Goal: Download file/media

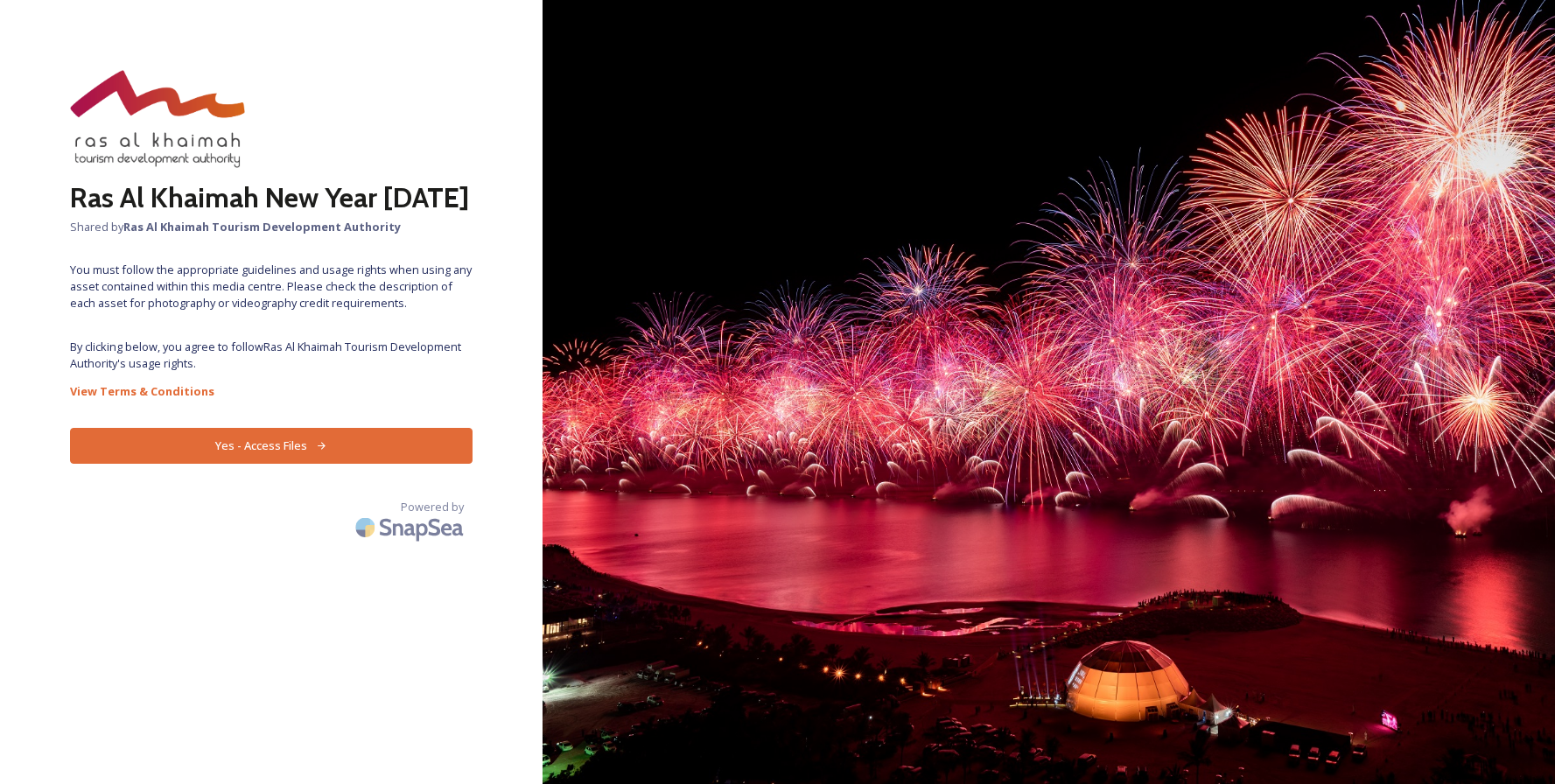
click at [287, 460] on button "Yes - Access Files" at bounding box center [271, 445] width 403 height 36
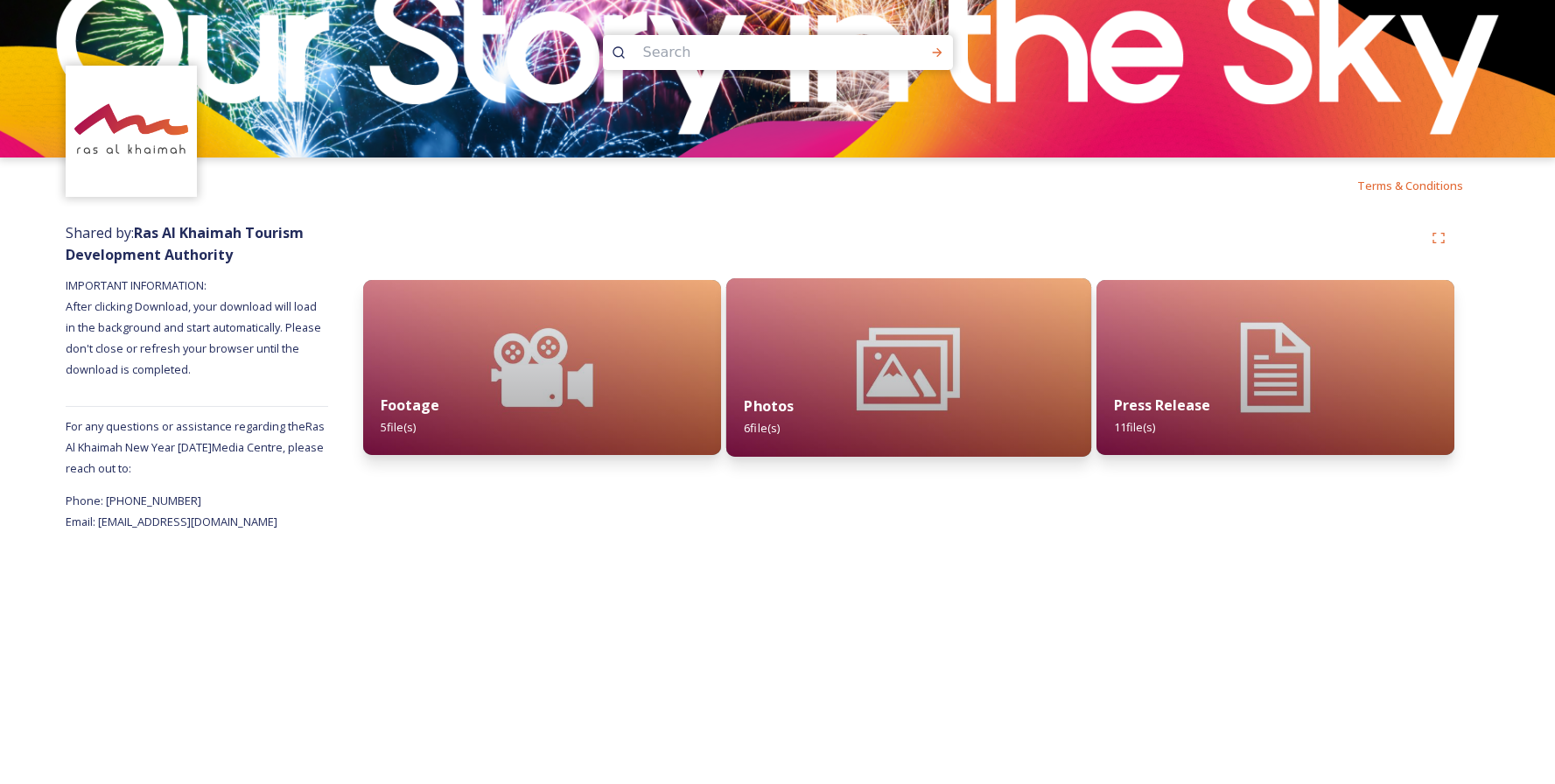
click at [829, 392] on div "Photos 6 file(s)" at bounding box center [908, 416] width 365 height 79
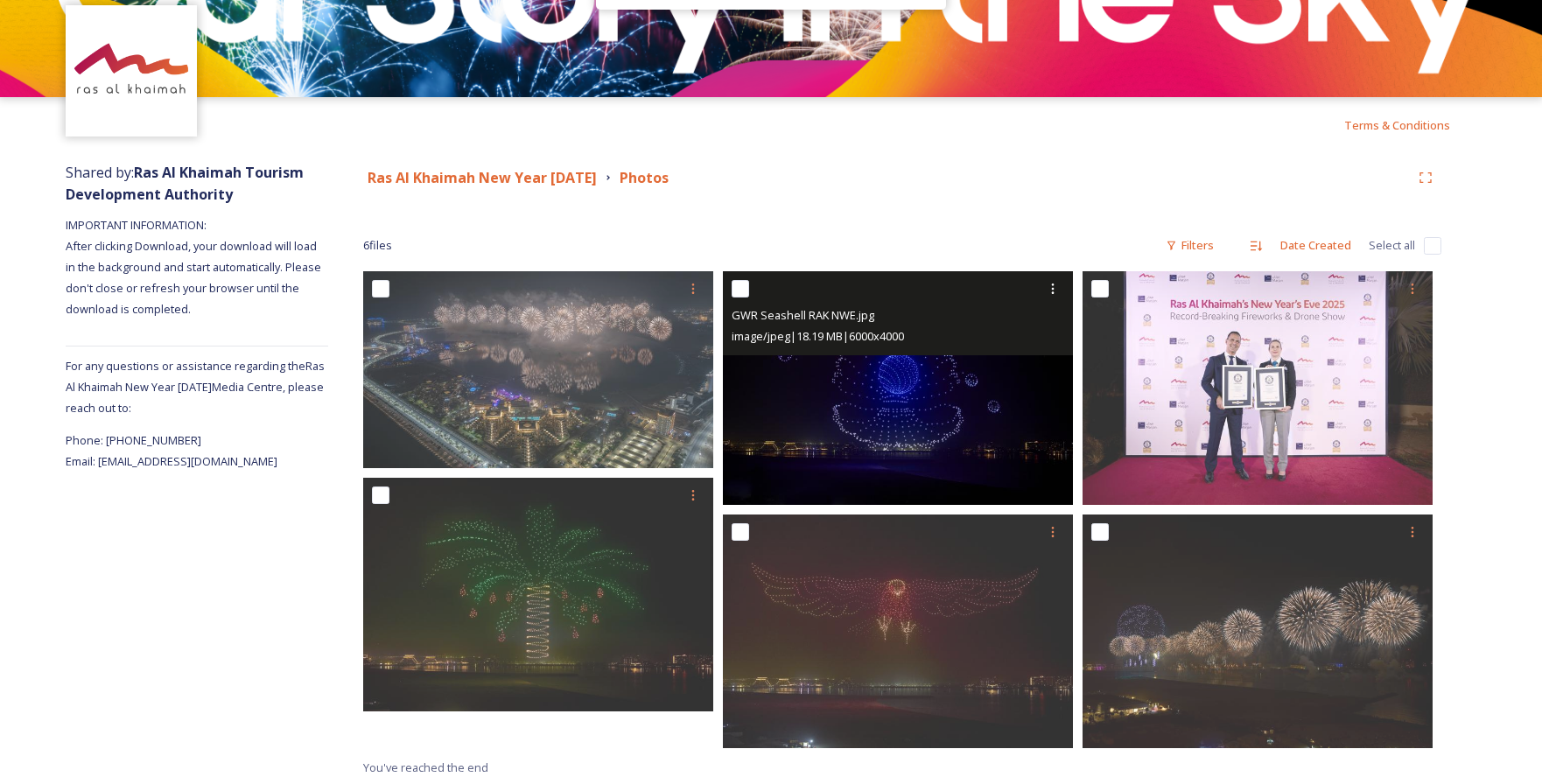
scroll to position [62, 0]
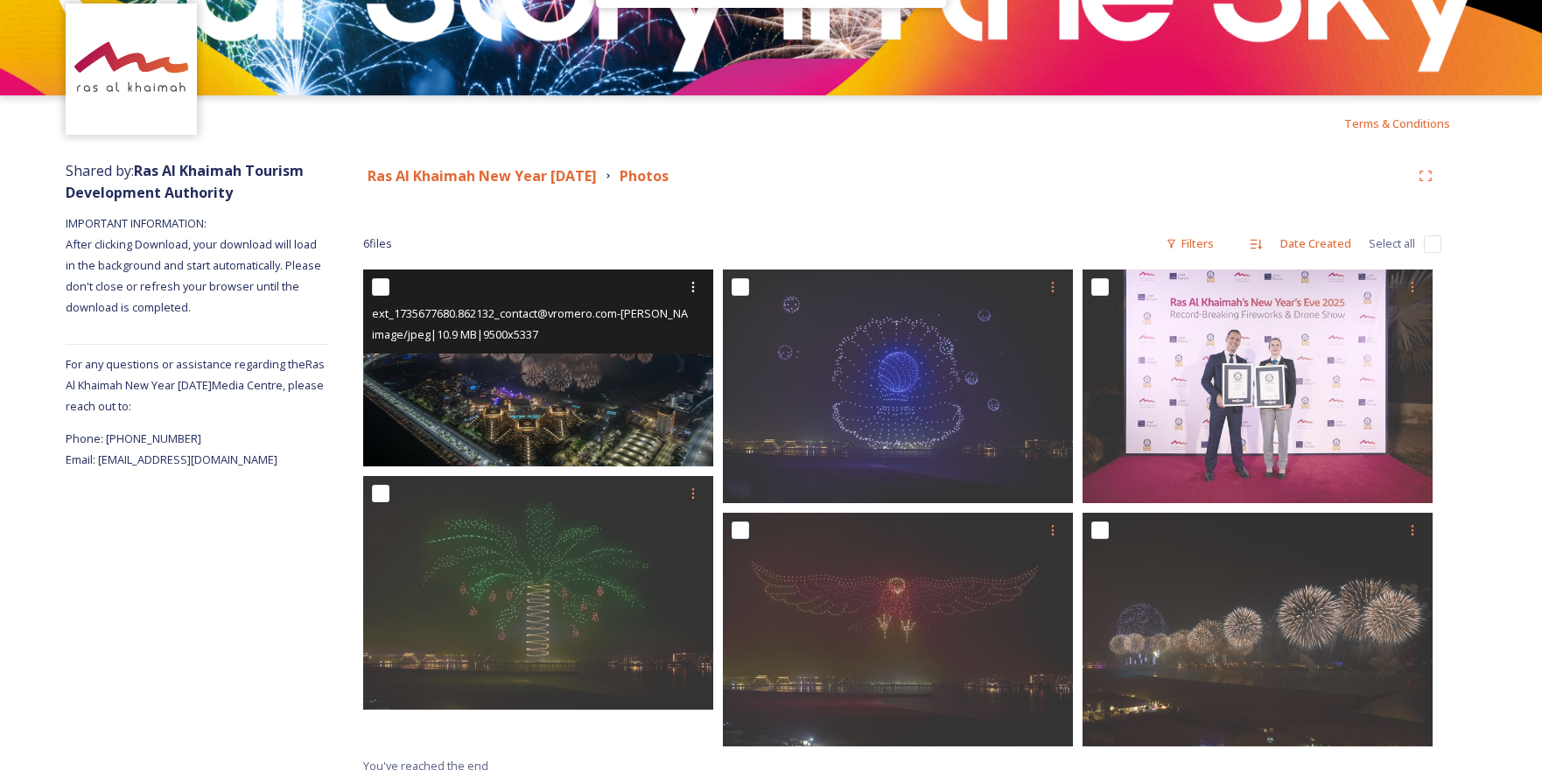
click at [587, 411] on img at bounding box center [538, 368] width 350 height 197
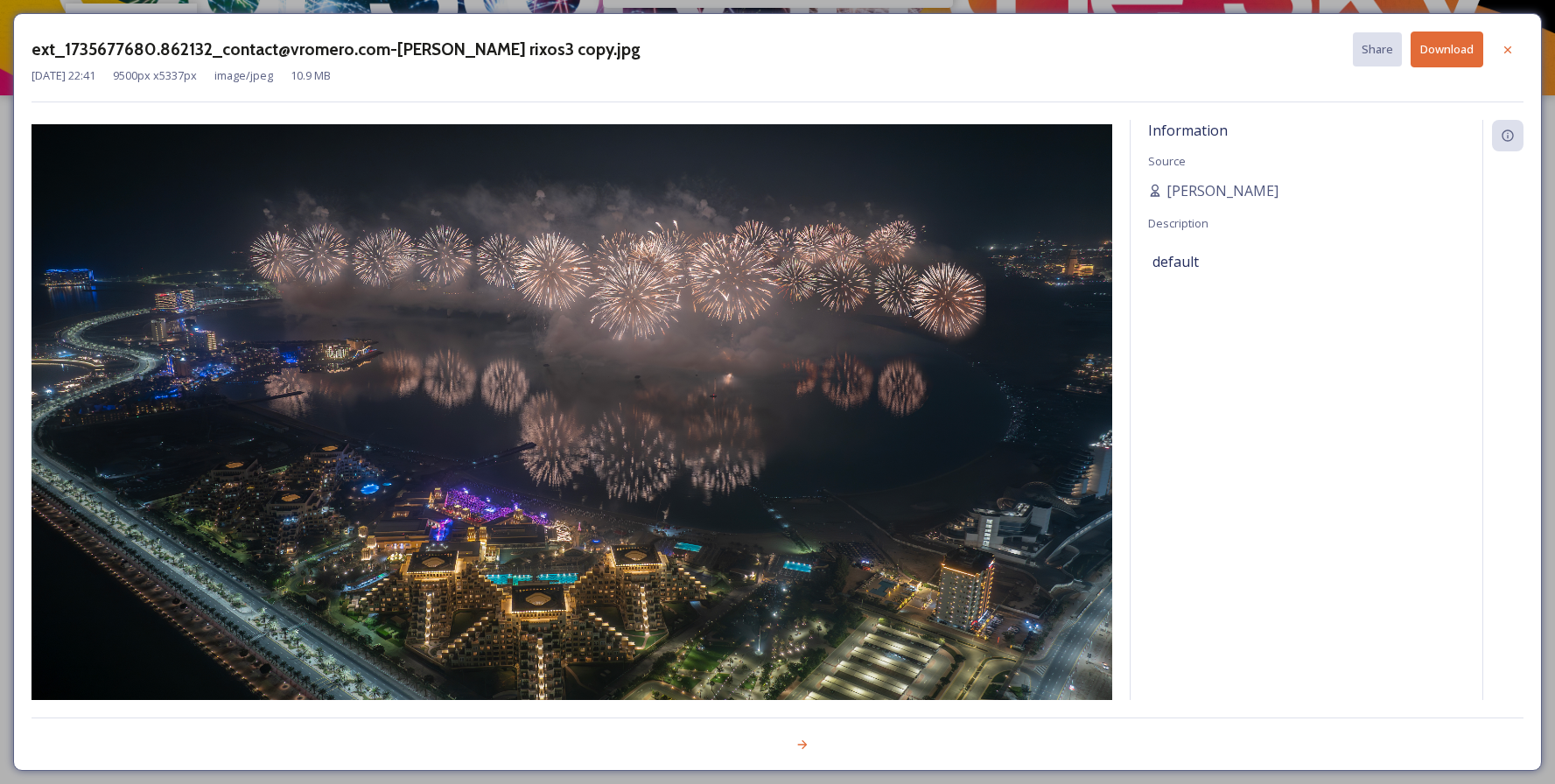
click at [1456, 50] on button "Download" at bounding box center [1448, 49] width 73 height 36
drag, startPoint x: 659, startPoint y: 44, endPoint x: 683, endPoint y: 98, distance: 59.1
click at [683, 98] on div "ext_1735677680.862132_contact@vromero.com-[PERSON_NAME] rixos3 copy.jpg Share D…" at bounding box center [778, 67] width 1492 height 71
click at [1500, 49] on icon at bounding box center [1507, 49] width 14 height 14
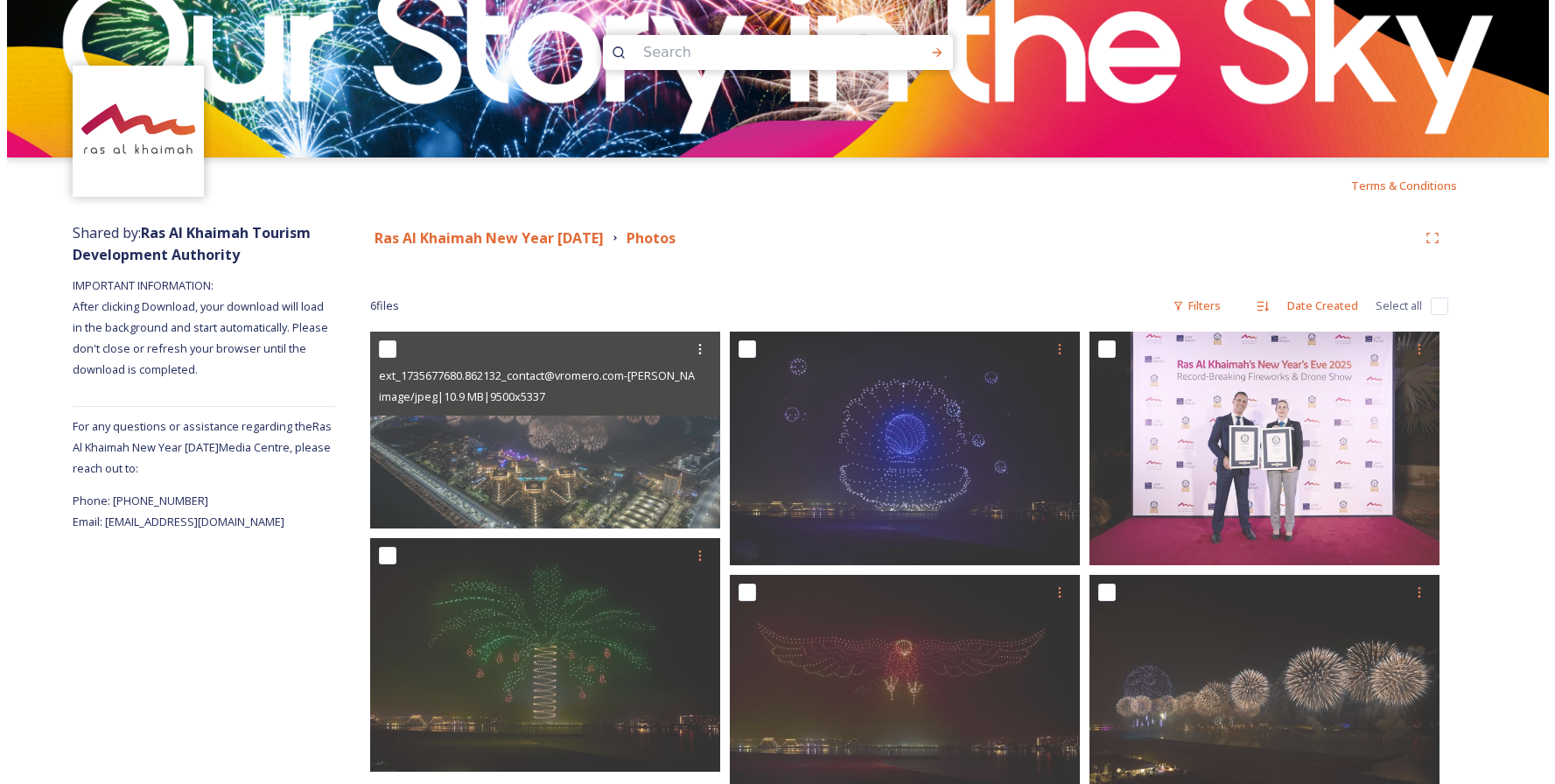
scroll to position [0, 0]
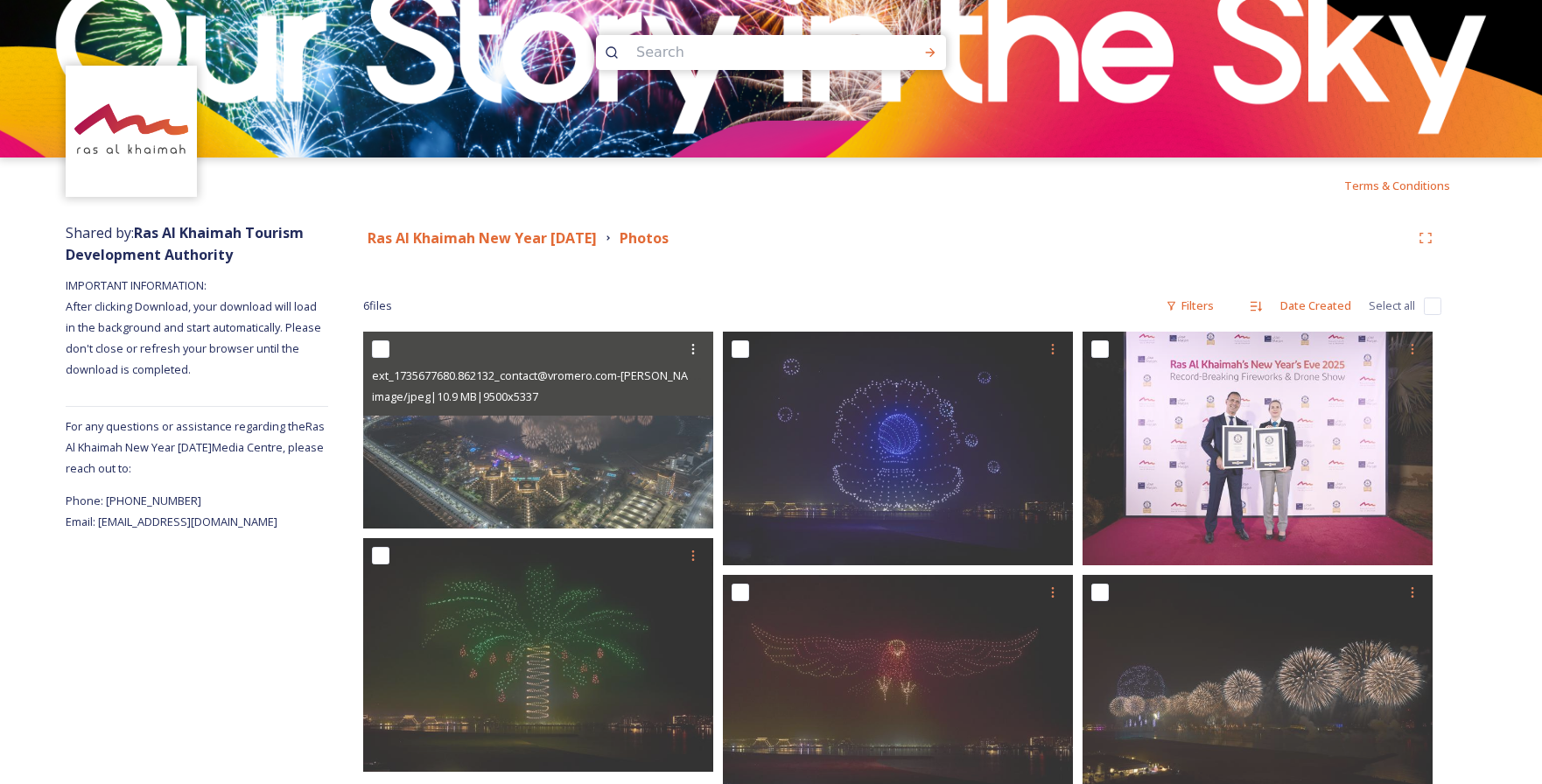
click at [554, 92] on img at bounding box center [771, 78] width 1542 height 158
click at [179, 119] on img at bounding box center [131, 131] width 127 height 127
click at [162, 132] on img at bounding box center [131, 131] width 127 height 127
click at [458, 233] on strong "Ras Al Khaimah New Year [DATE]" at bounding box center [482, 238] width 230 height 19
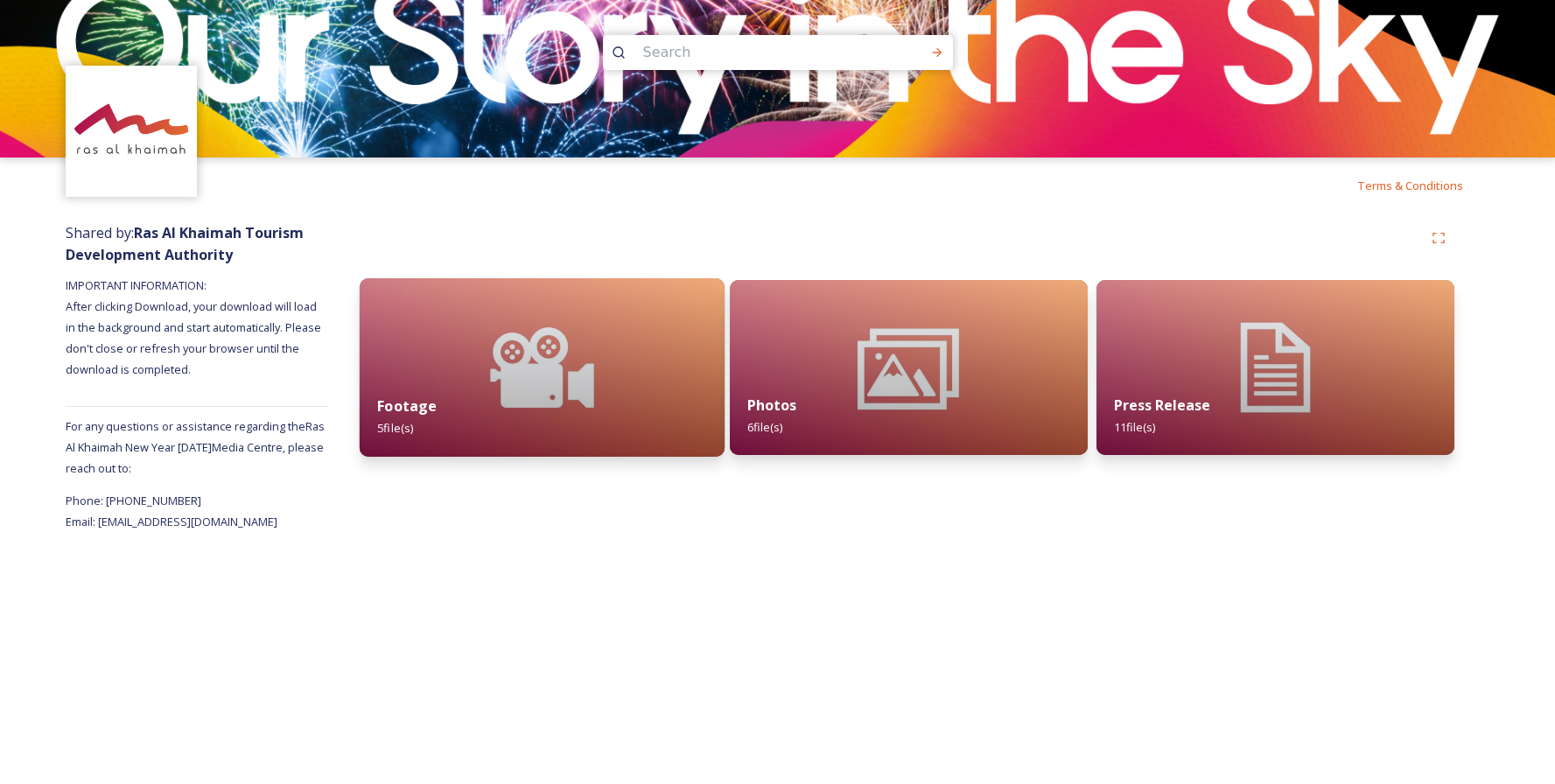
click at [477, 351] on img at bounding box center [542, 367] width 365 height 178
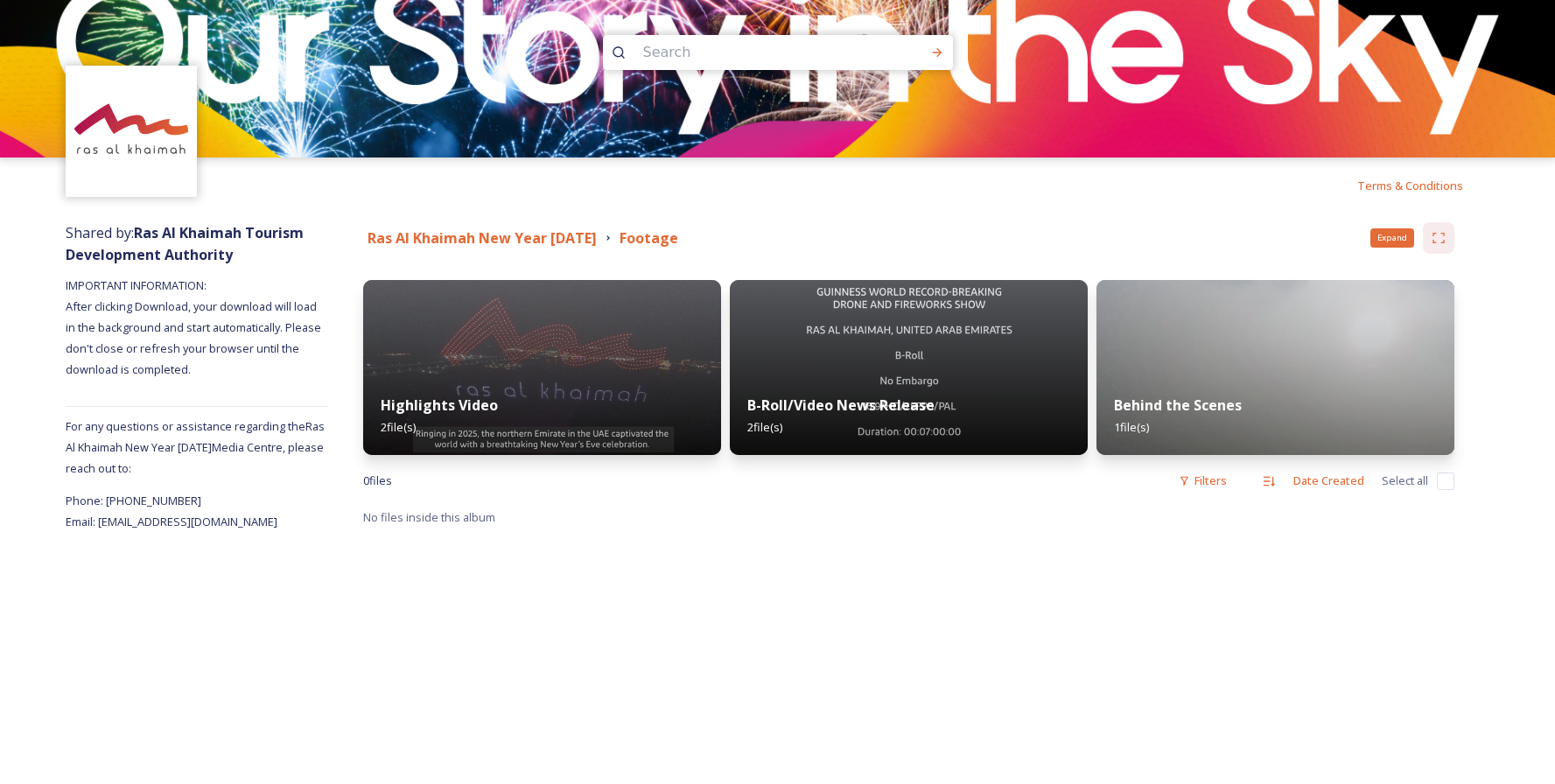
click at [1438, 245] on div "Expand" at bounding box center [1438, 238] width 32 height 32
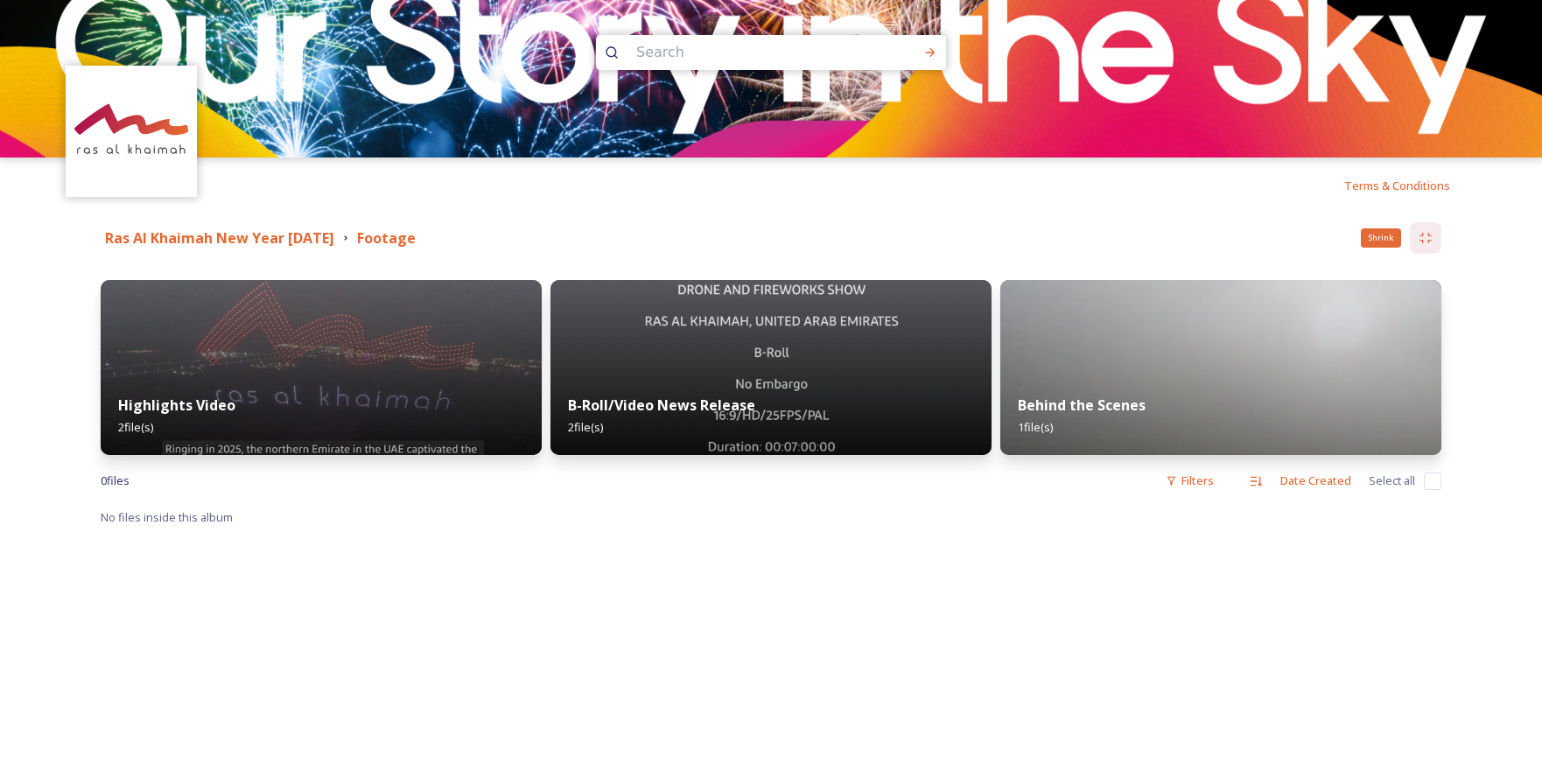
click at [1438, 245] on div "Shrink" at bounding box center [1425, 238] width 32 height 32
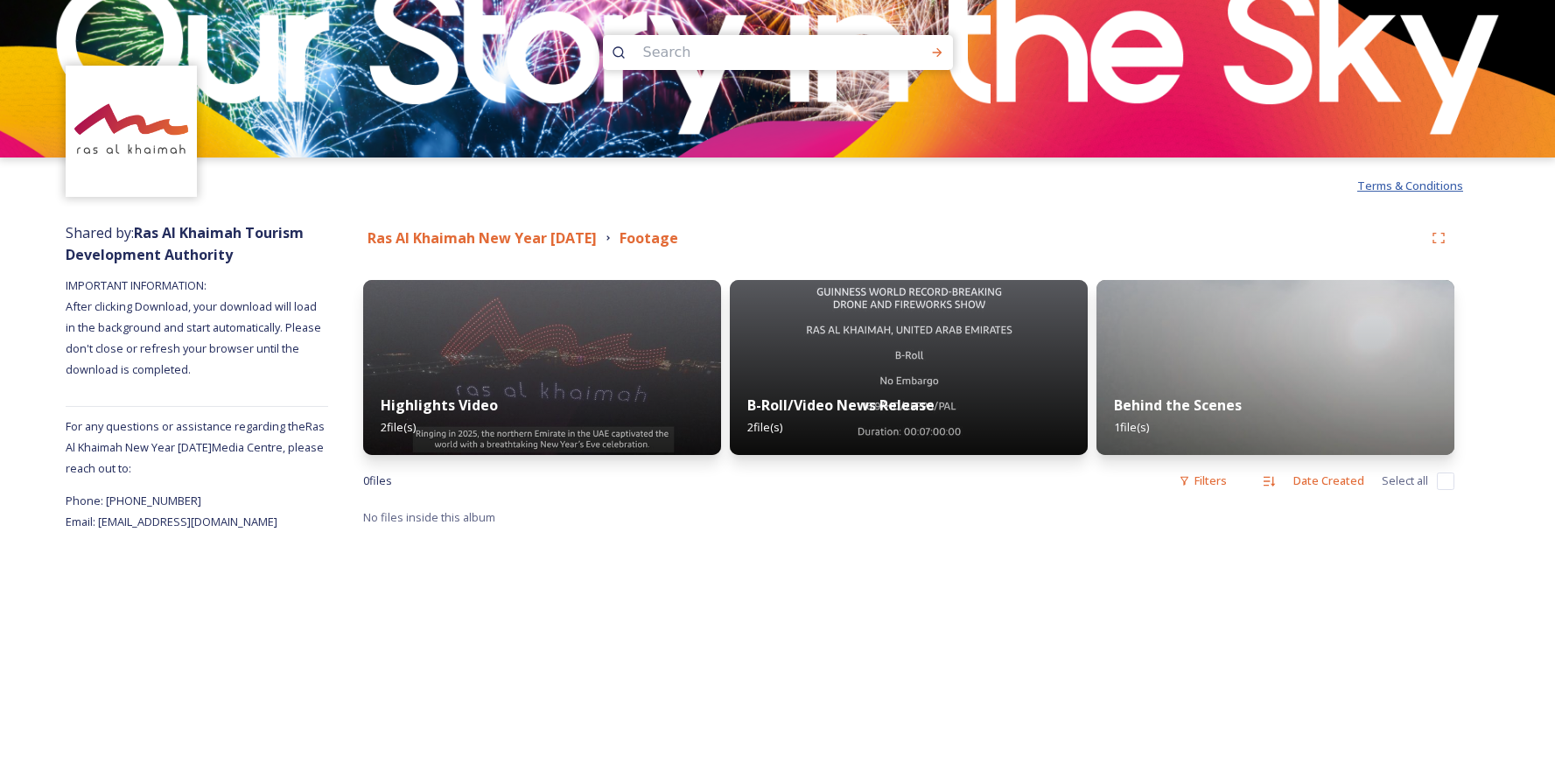
click at [1435, 188] on span "Terms & Conditions" at bounding box center [1410, 185] width 106 height 15
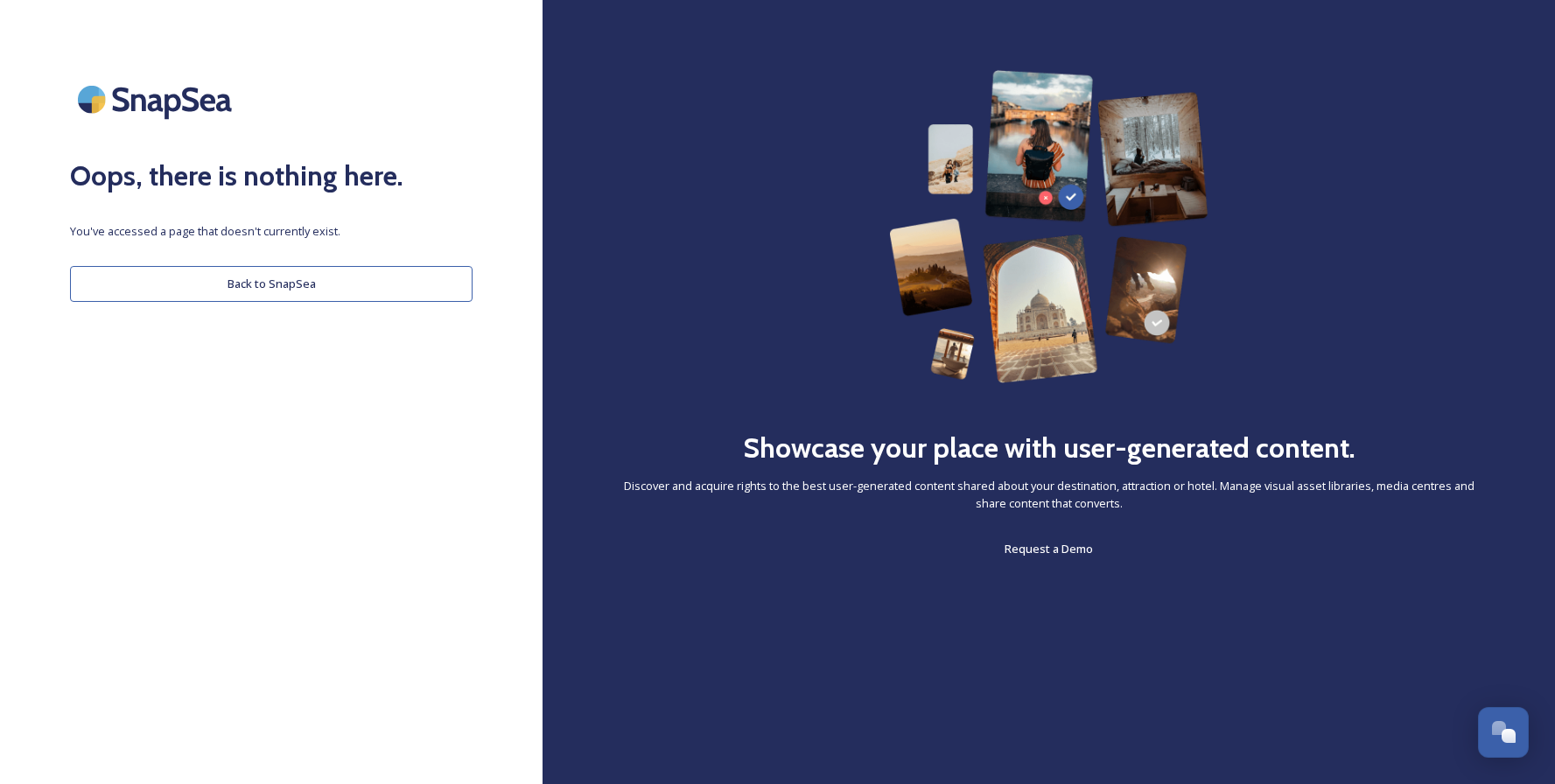
click at [324, 295] on button "Back to SnapSea" at bounding box center [271, 283] width 403 height 36
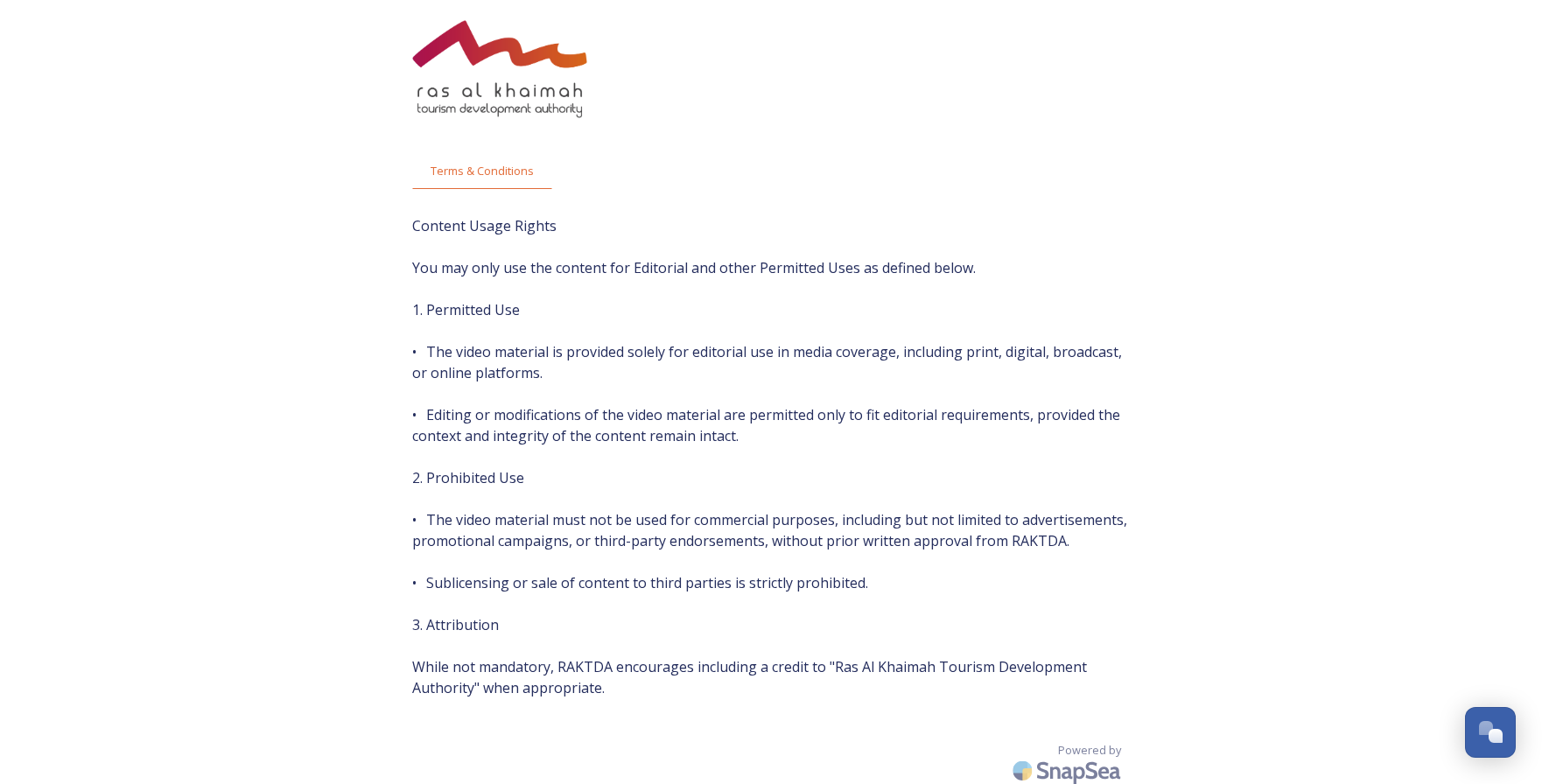
scroll to position [56, 0]
